Goal: Check status: Check status

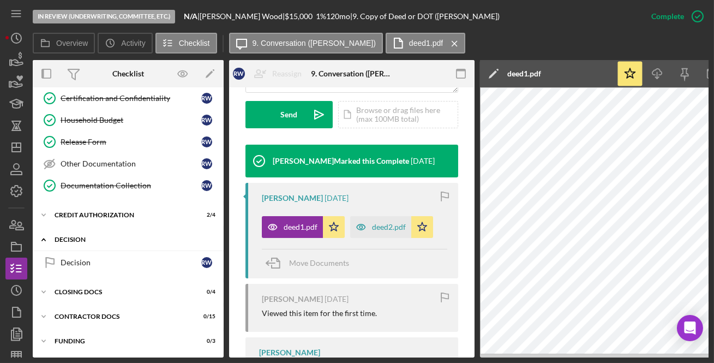
scroll to position [231, 0]
click at [145, 284] on div "Icon/Expander CLOSING DOCS 0 / 4" at bounding box center [128, 291] width 191 height 22
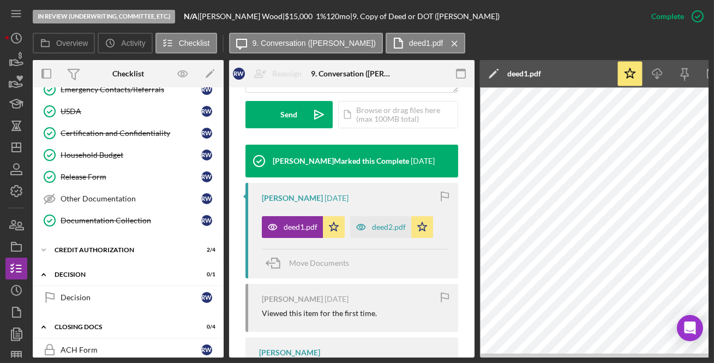
scroll to position [191, 0]
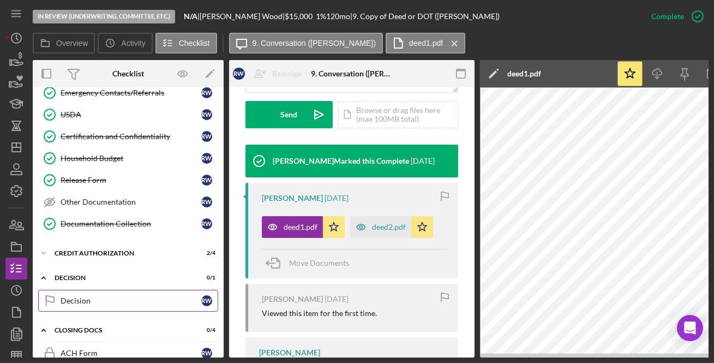
click at [127, 296] on div "Decision" at bounding box center [131, 300] width 141 height 9
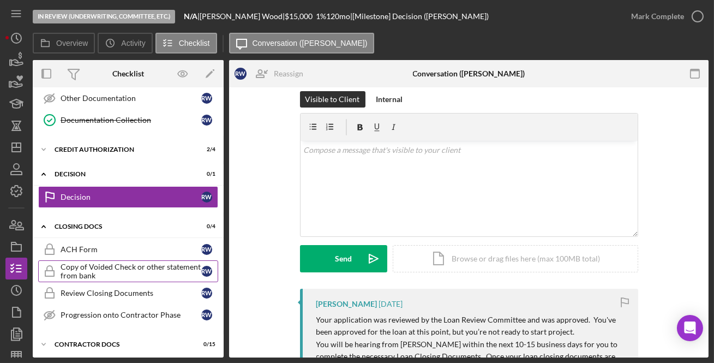
scroll to position [321, 0]
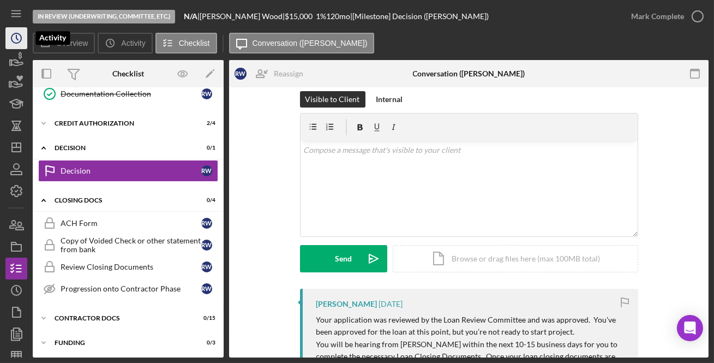
click at [9, 42] on icon "Icon/History" at bounding box center [16, 38] width 27 height 27
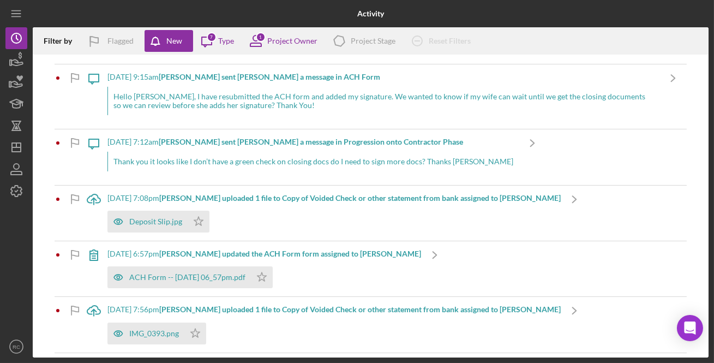
scroll to position [462, 0]
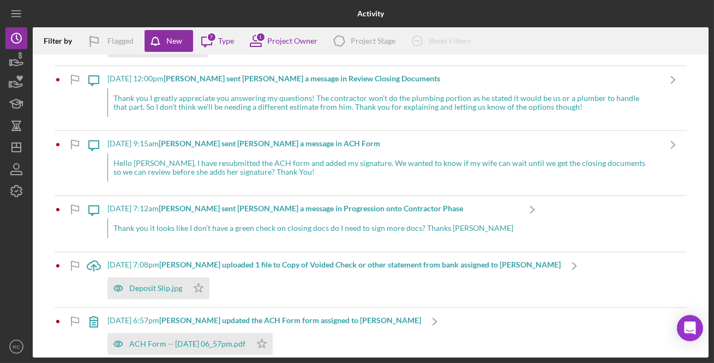
click at [352, 168] on div "Hello [PERSON_NAME], I have resubmitted the ACH form and added my signature. We…" at bounding box center [383, 167] width 552 height 28
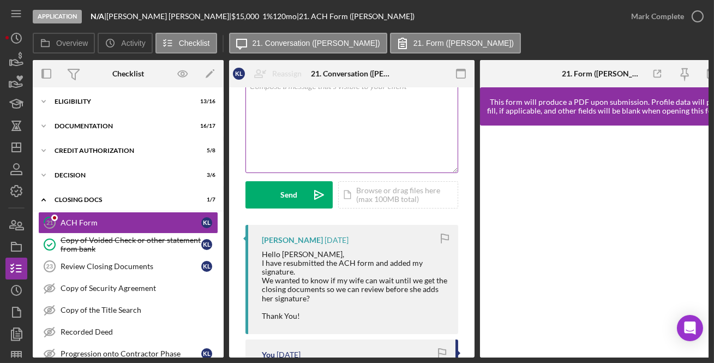
scroll to position [132, 0]
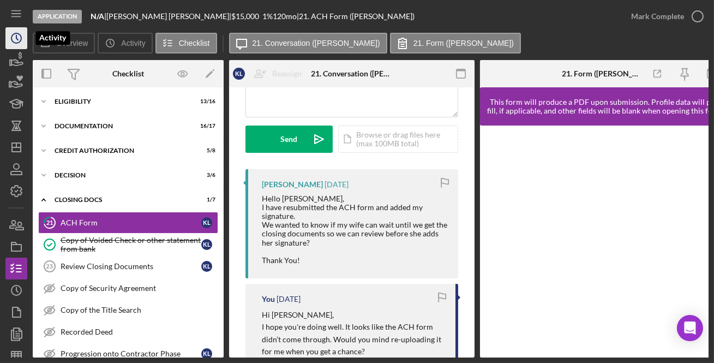
click at [21, 37] on circle "button" at bounding box center [16, 38] width 10 height 10
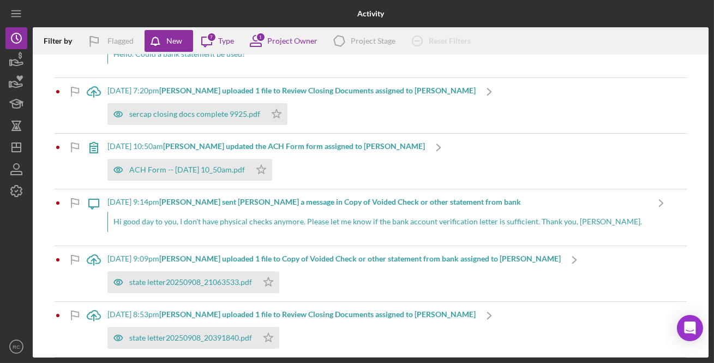
scroll to position [65, 0]
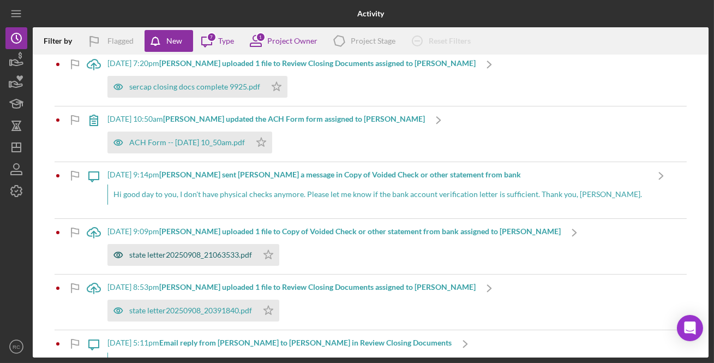
click at [208, 260] on div "state letter20250908_21063533.pdf" at bounding box center [182, 255] width 150 height 22
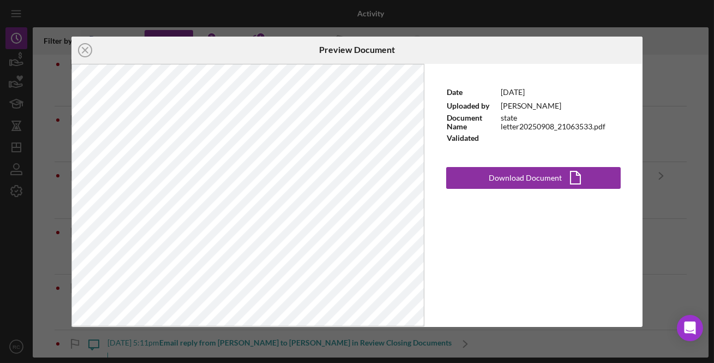
click at [88, 47] on icon "Icon/Close" at bounding box center [84, 50] width 27 height 27
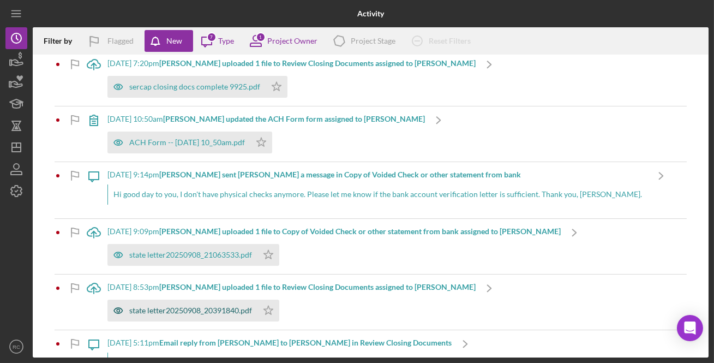
click at [230, 306] on div "state letter20250908_20391840.pdf" at bounding box center [190, 310] width 123 height 9
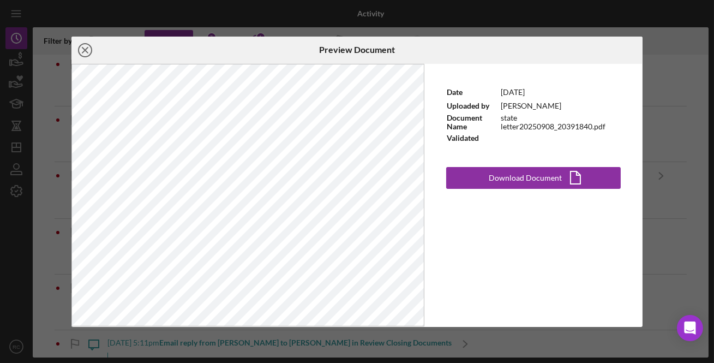
click at [87, 49] on line at bounding box center [84, 49] width 5 height 5
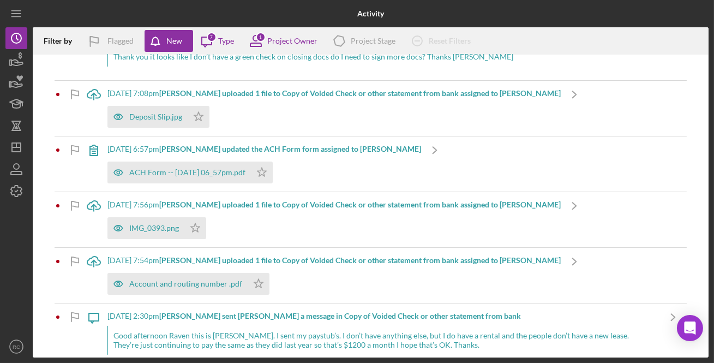
scroll to position [584, 0]
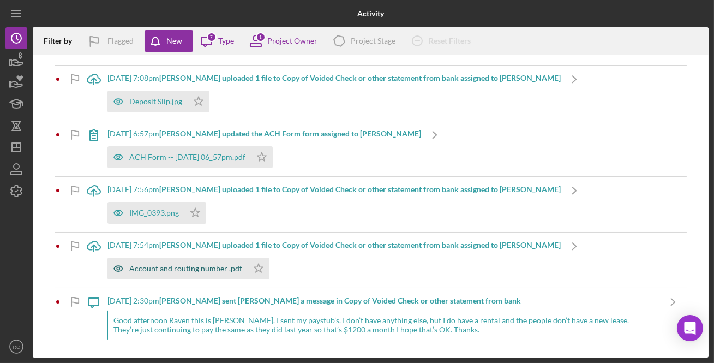
click at [178, 267] on div "Account and routing number .pdf" at bounding box center [185, 268] width 113 height 9
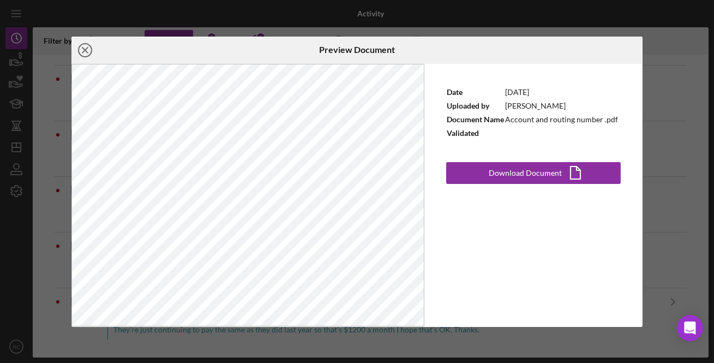
click at [87, 52] on line at bounding box center [84, 49] width 5 height 5
